Goal: Task Accomplishment & Management: Manage account settings

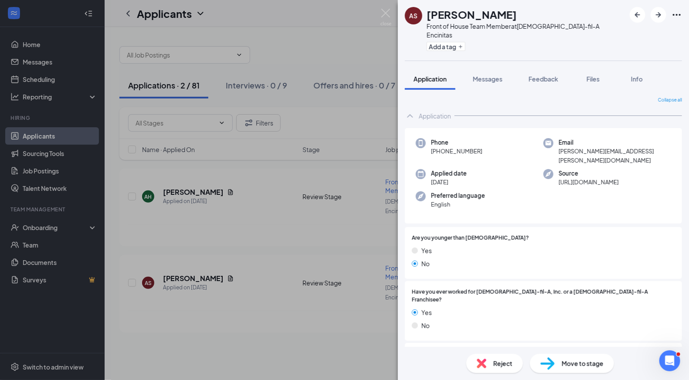
scroll to position [153, 0]
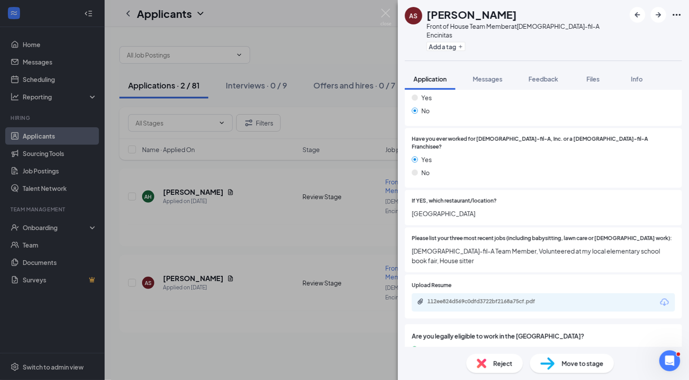
click at [571, 364] on span "Move to stage" at bounding box center [583, 364] width 42 height 10
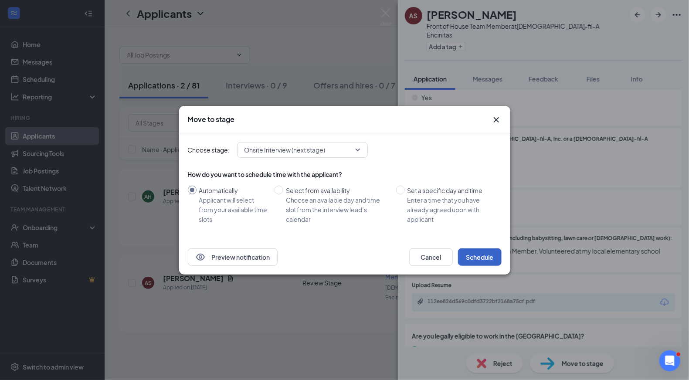
click at [467, 260] on button "Schedule" at bounding box center [480, 256] width 44 height 17
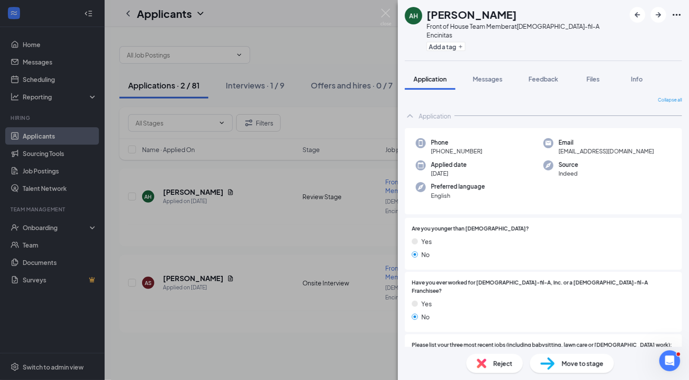
click at [282, 351] on div "AH [PERSON_NAME] Front of House Team Member at [DEMOGRAPHIC_DATA]-fil-A Encinit…" at bounding box center [344, 190] width 689 height 380
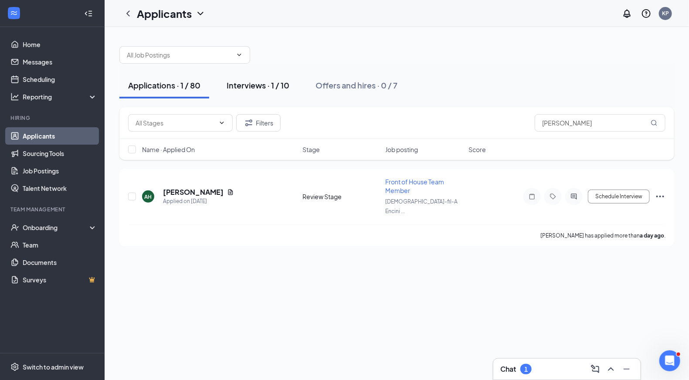
click at [265, 87] on div "Interviews · 1 / 10" at bounding box center [258, 85] width 63 height 11
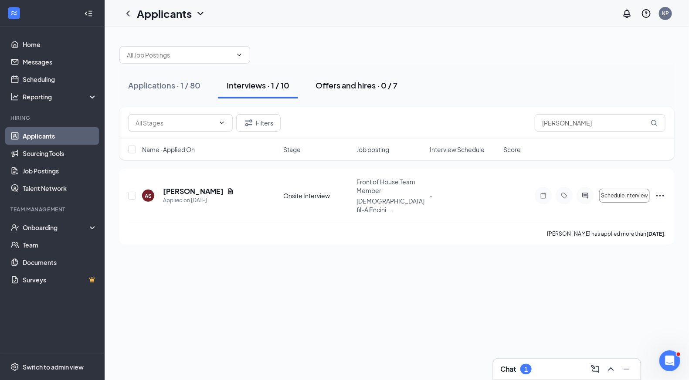
click at [365, 85] on div "Offers and hires · 0 / 7" at bounding box center [357, 85] width 82 height 11
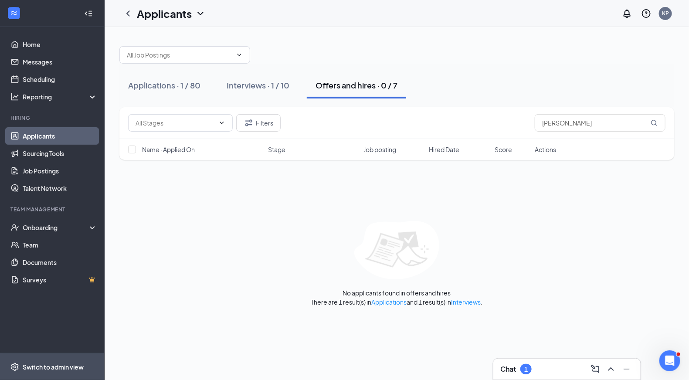
click at [67, 370] on div "Switch to admin view" at bounding box center [53, 367] width 61 height 9
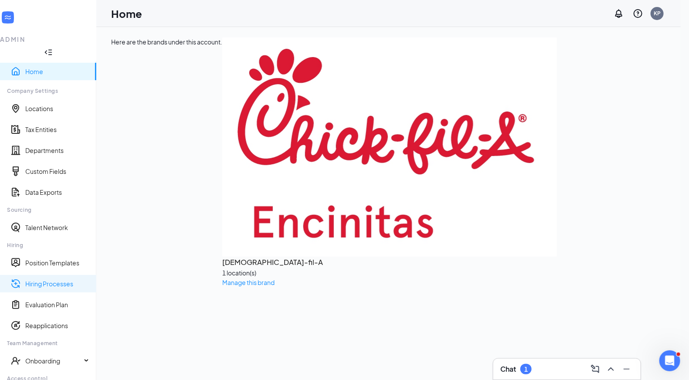
click at [60, 279] on link "Hiring Processes" at bounding box center [57, 283] width 64 height 9
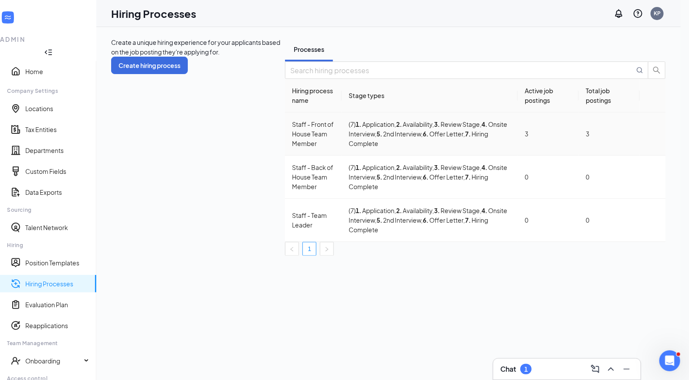
click at [653, 134] on icon "Ellipses" at bounding box center [653, 134] width 0 height 0
click at [590, 202] on span "View job postings" at bounding box center [598, 198] width 50 height 8
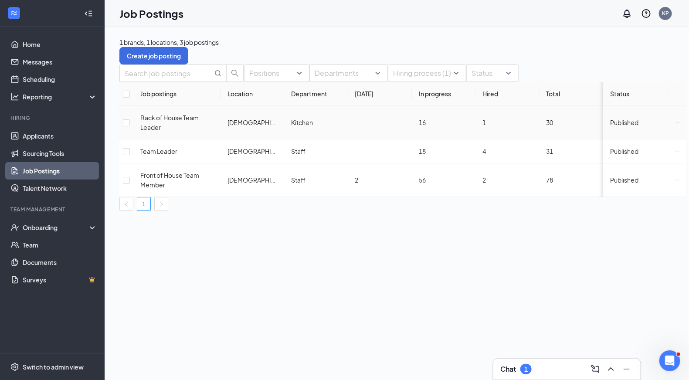
click at [676, 124] on icon "Ellipses" at bounding box center [677, 122] width 3 height 3
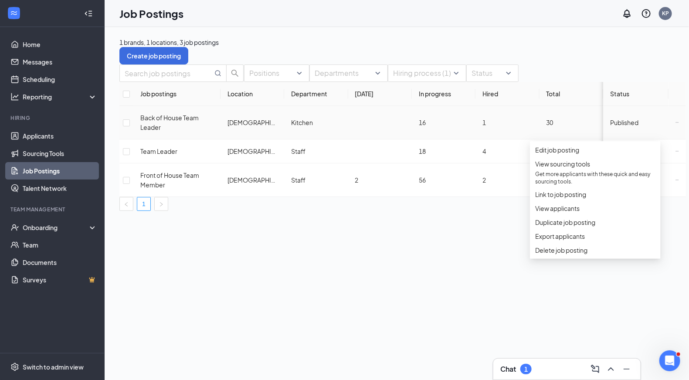
click at [610, 126] on span "Published" at bounding box center [624, 123] width 28 height 8
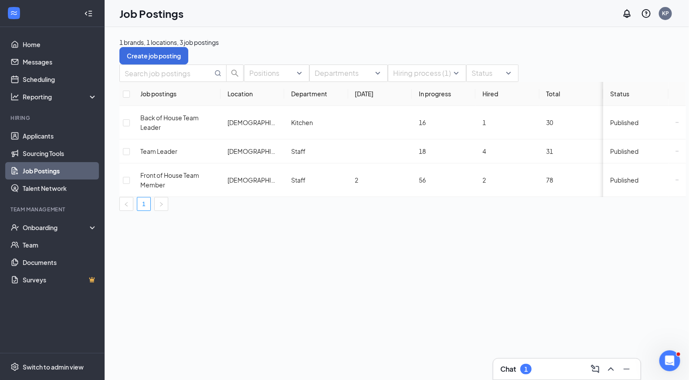
click at [456, 265] on div "1 brands, 1 locations, 3 job postings Create job posting Positions Departments …" at bounding box center [403, 203] width 596 height 353
click at [610, 155] on span "Published" at bounding box center [624, 151] width 28 height 8
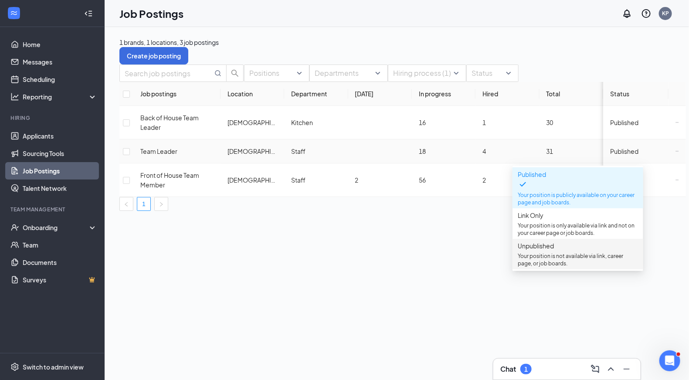
click at [540, 260] on p "Your position is not available via link, career page, or job boards." at bounding box center [578, 259] width 120 height 15
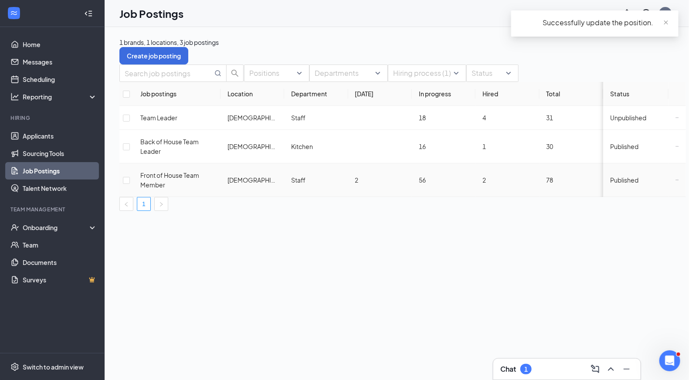
click at [610, 184] on span "Published" at bounding box center [624, 180] width 28 height 8
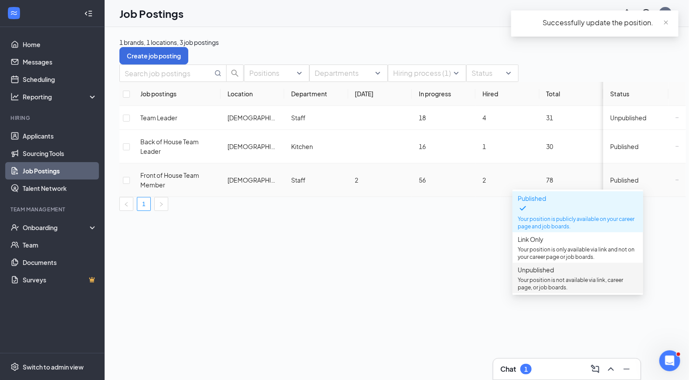
click at [531, 284] on p "Your position is not available via link, career page, or job boards." at bounding box center [578, 283] width 120 height 15
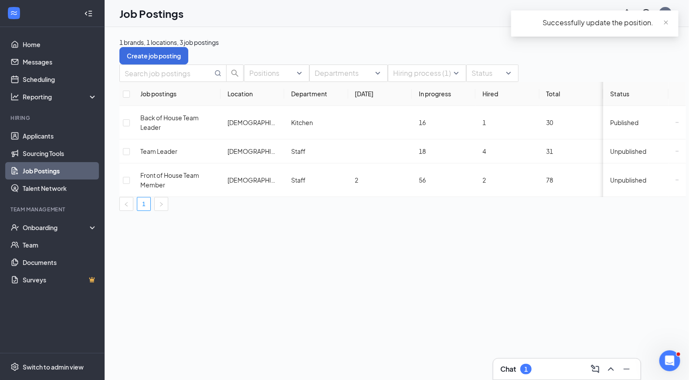
click at [447, 262] on div "1 brands, 1 locations, 3 job postings Create job posting Positions Departments …" at bounding box center [403, 203] width 596 height 353
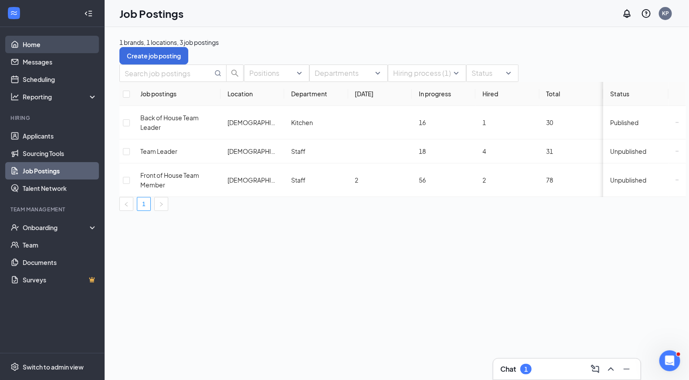
click at [43, 49] on link "Home" at bounding box center [60, 44] width 75 height 17
